Goal: Task Accomplishment & Management: Manage account settings

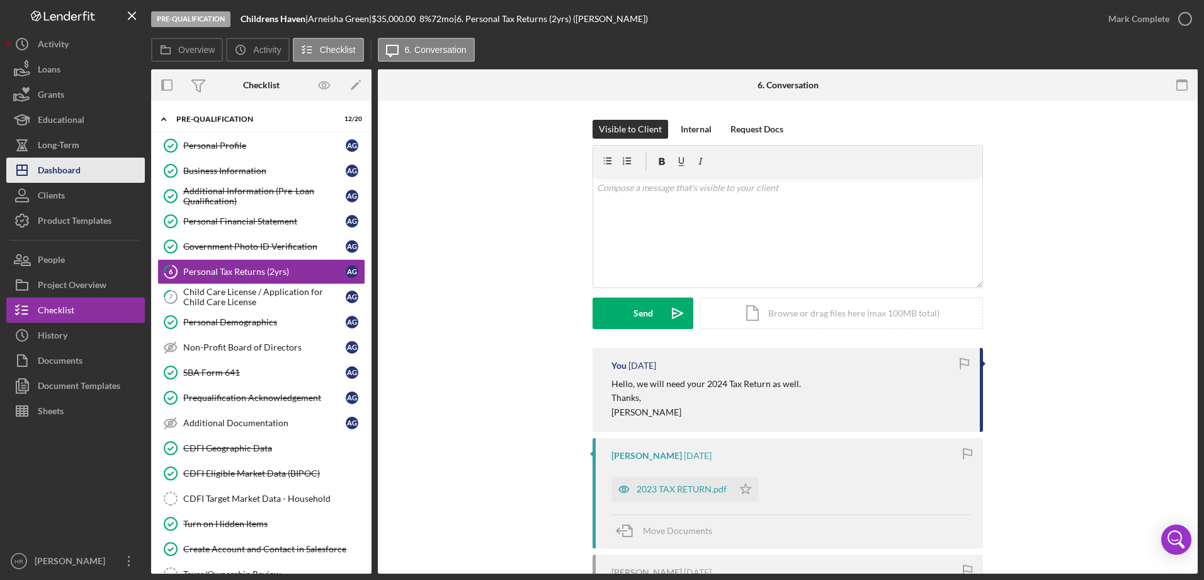
click at [78, 173] on div "Dashboard" at bounding box center [59, 171] width 43 height 28
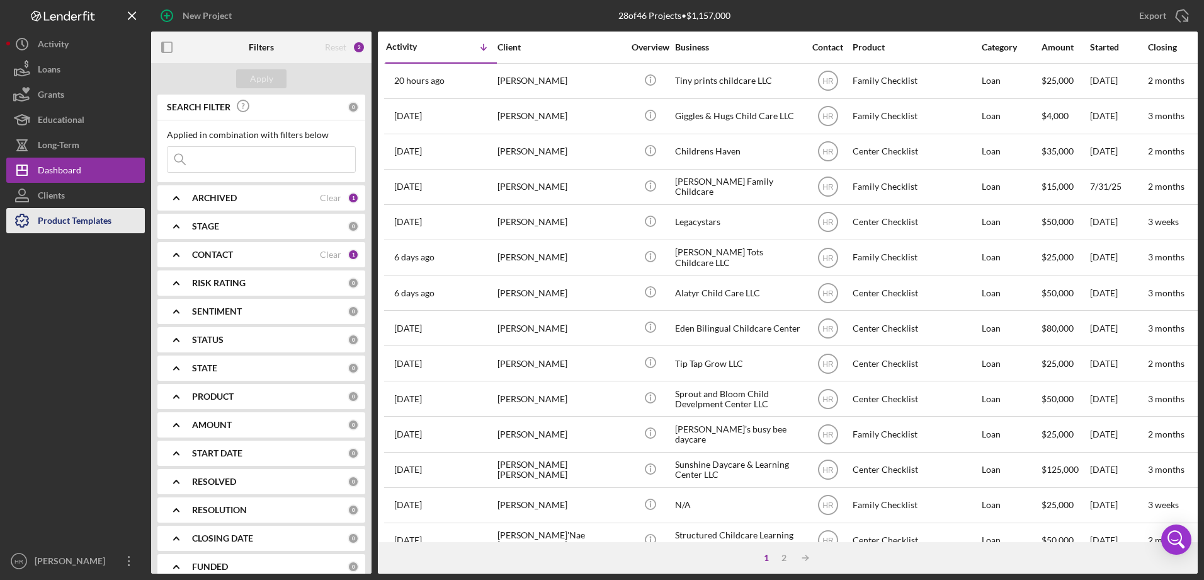
click at [70, 223] on div "Product Templates" at bounding box center [75, 222] width 74 height 28
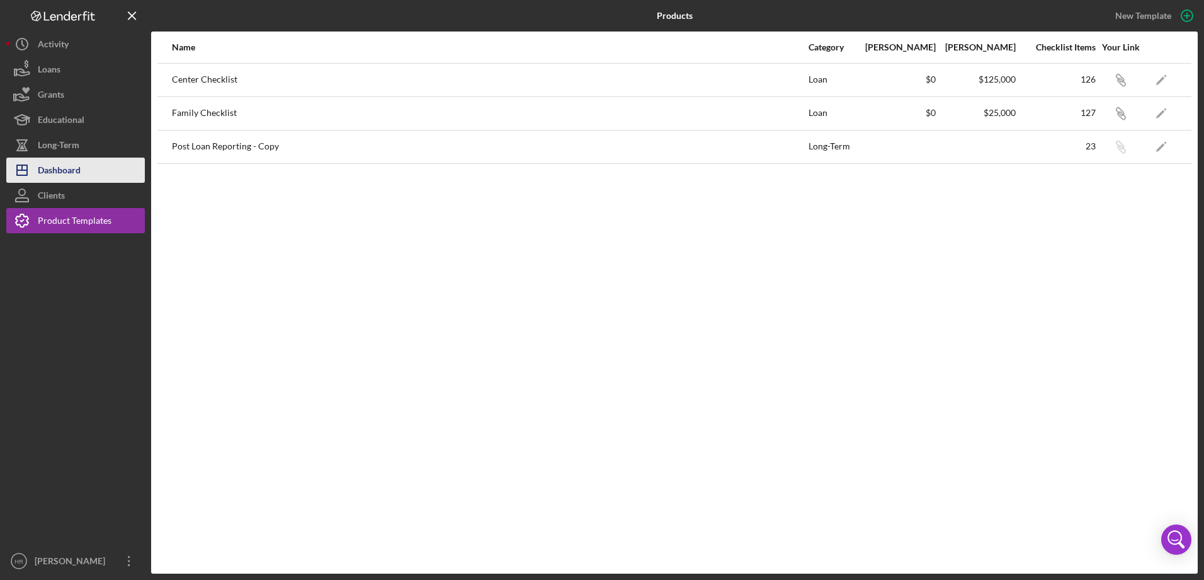
click at [54, 167] on div "Dashboard" at bounding box center [59, 171] width 43 height 28
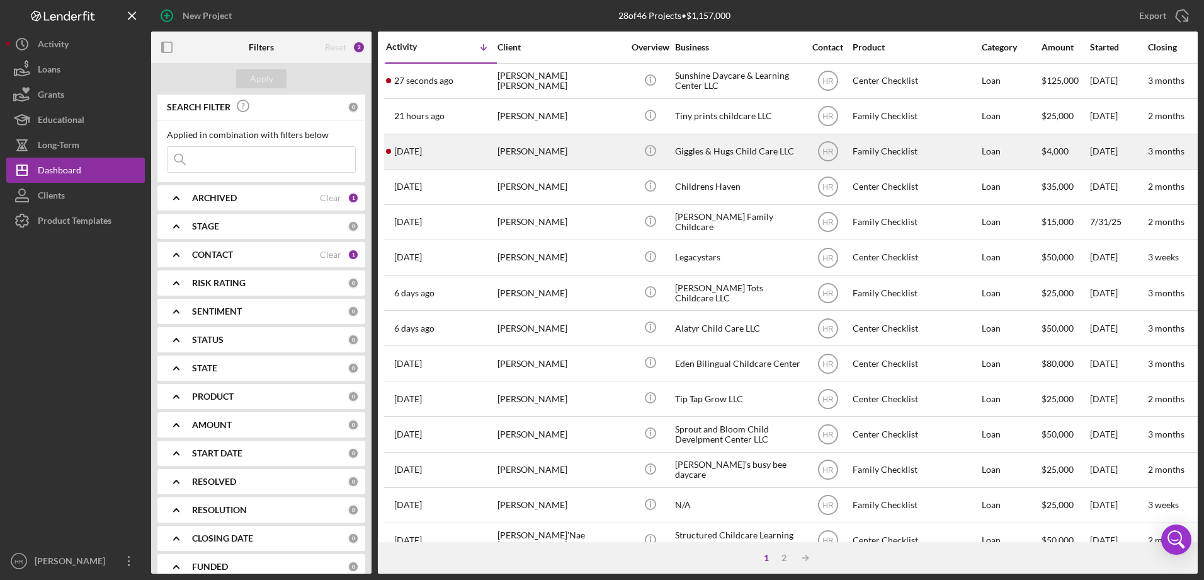
click at [501, 154] on div "[PERSON_NAME]" at bounding box center [561, 151] width 126 height 33
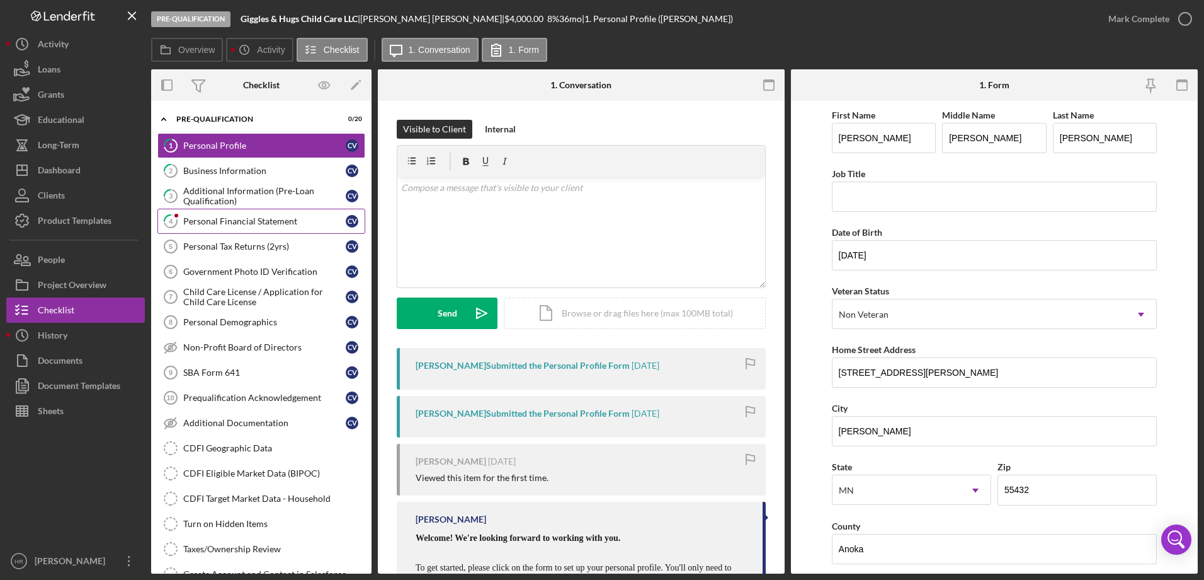
click at [222, 226] on div "Personal Financial Statement" at bounding box center [264, 221] width 163 height 10
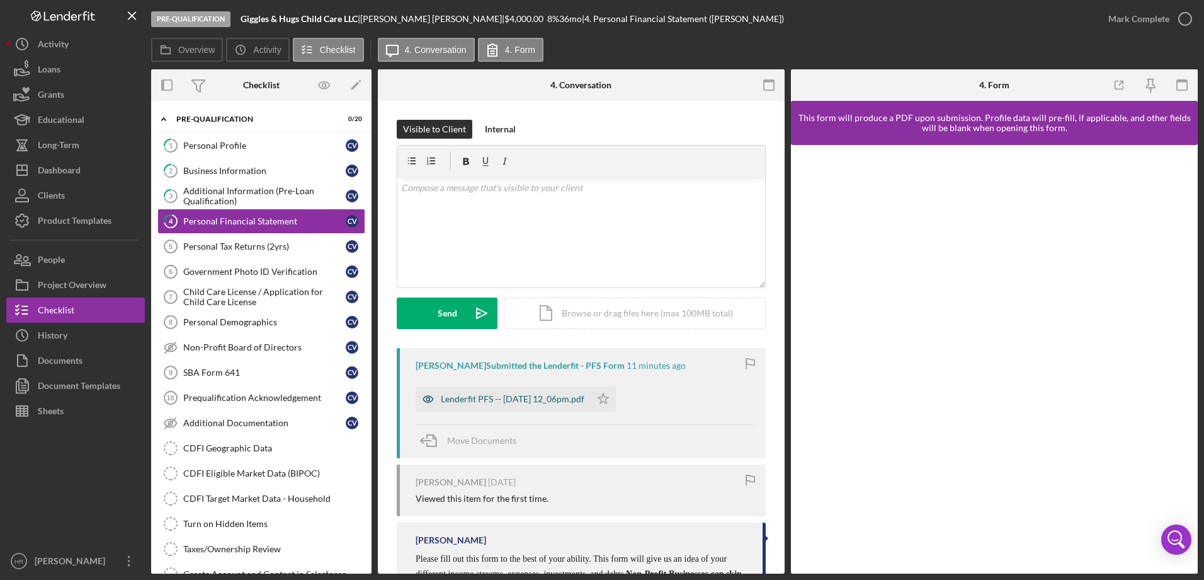
click at [481, 398] on div "Lenderfit PFS -- [DATE] 12_06pm.pdf" at bounding box center [513, 399] width 144 height 10
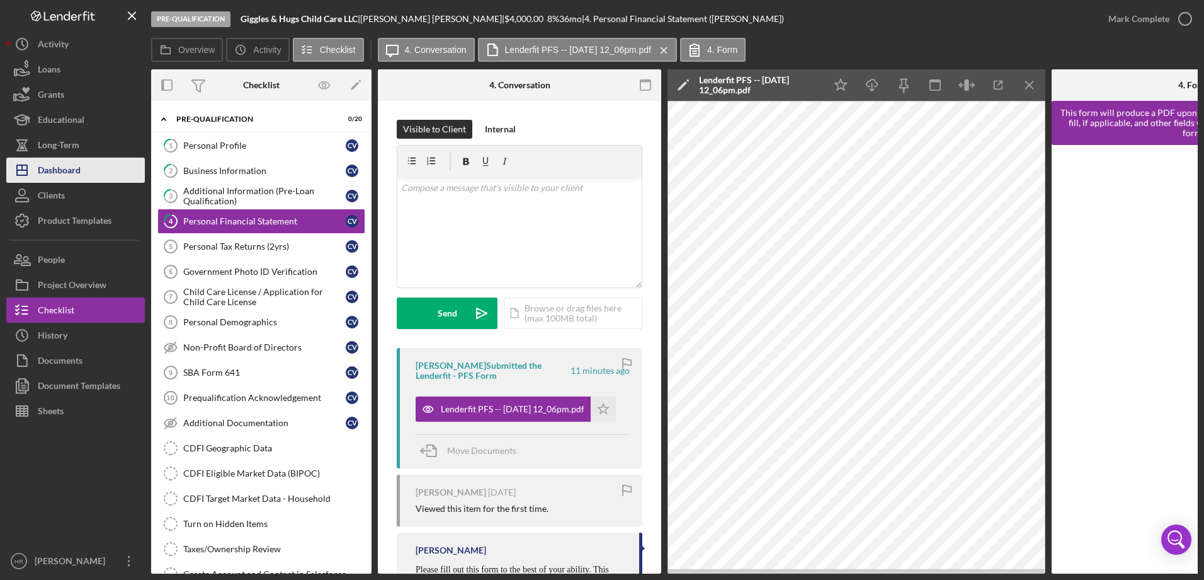
click at [76, 163] on div "Dashboard" at bounding box center [59, 171] width 43 height 28
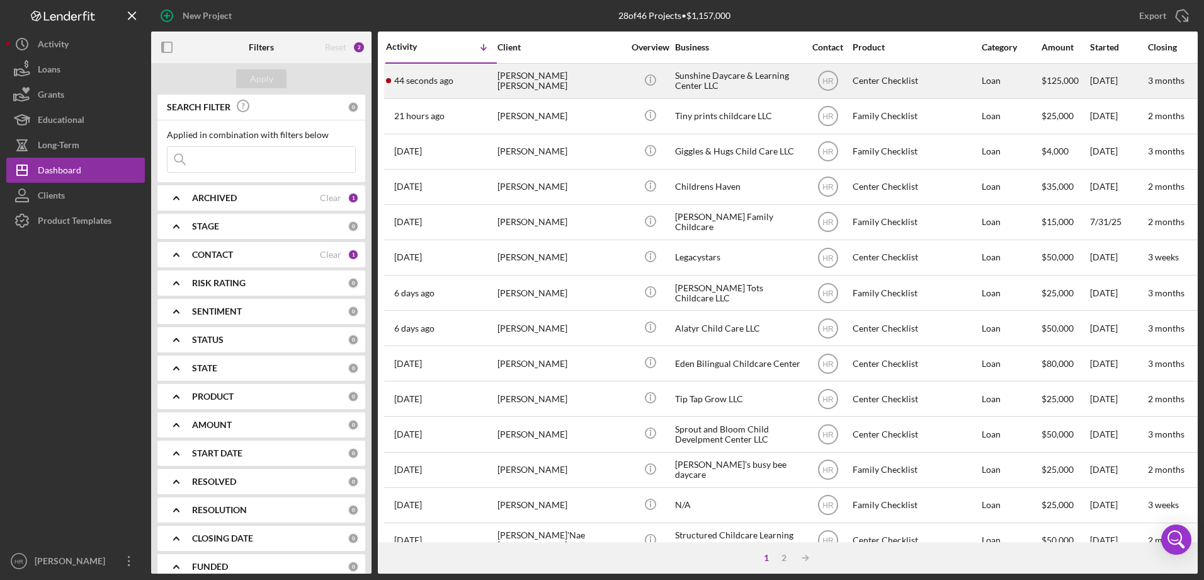
click at [522, 88] on div "[PERSON_NAME] [PERSON_NAME]" at bounding box center [561, 80] width 126 height 33
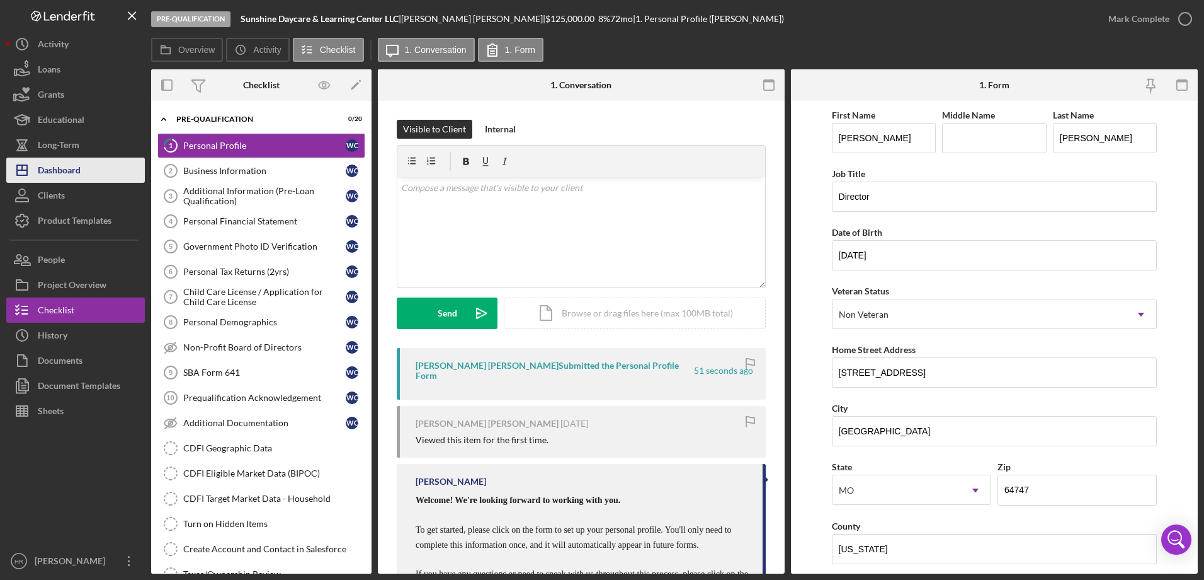
click at [57, 171] on div "Dashboard" at bounding box center [59, 171] width 43 height 28
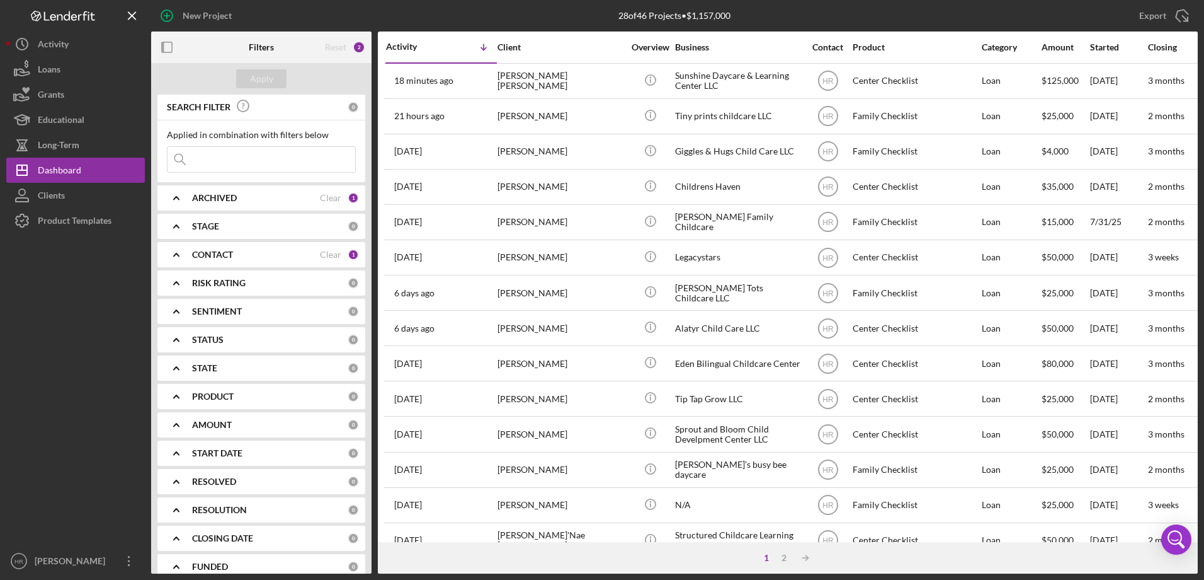
click at [225, 188] on div "ARCHIVED Clear 1" at bounding box center [275, 197] width 167 height 25
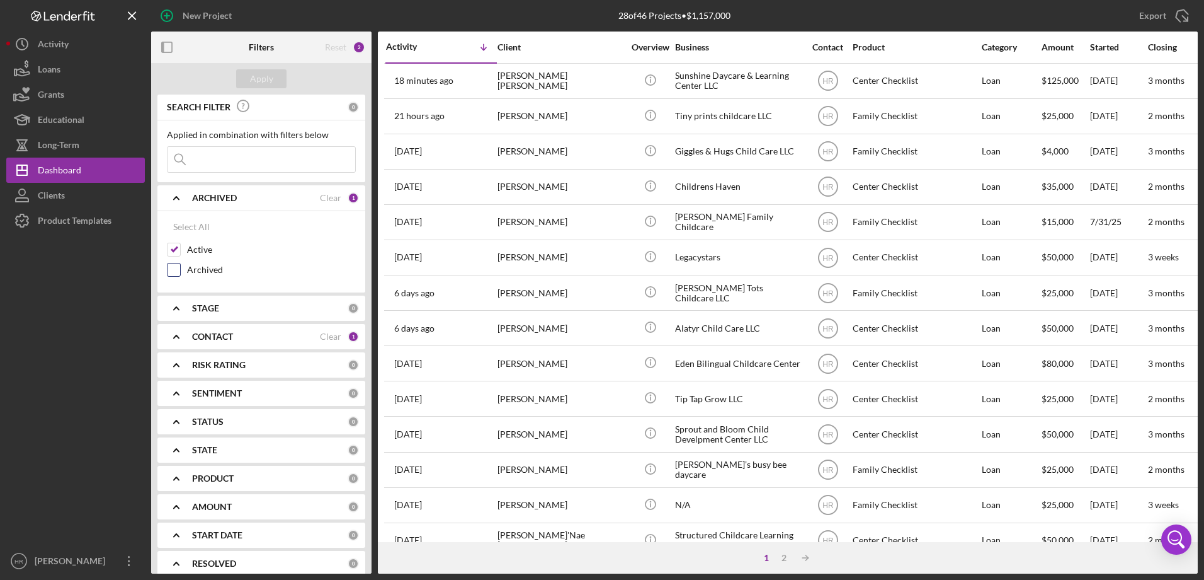
click at [200, 272] on label "Archived" at bounding box center [271, 269] width 169 height 13
click at [180, 272] on input "Archived" at bounding box center [174, 269] width 13 height 13
click at [256, 79] on div "Apply" at bounding box center [261, 78] width 23 height 19
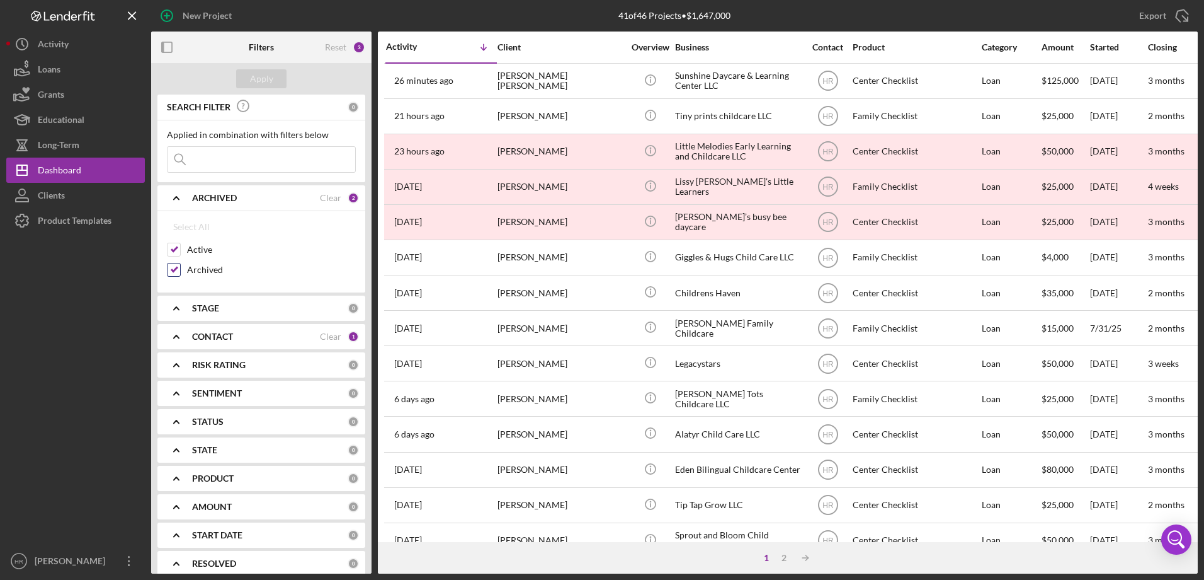
click at [178, 270] on input "Archived" at bounding box center [174, 269] width 13 height 13
checkbox input "false"
click at [268, 82] on div "Apply" at bounding box center [261, 78] width 23 height 19
